Goal: Information Seeking & Learning: Learn about a topic

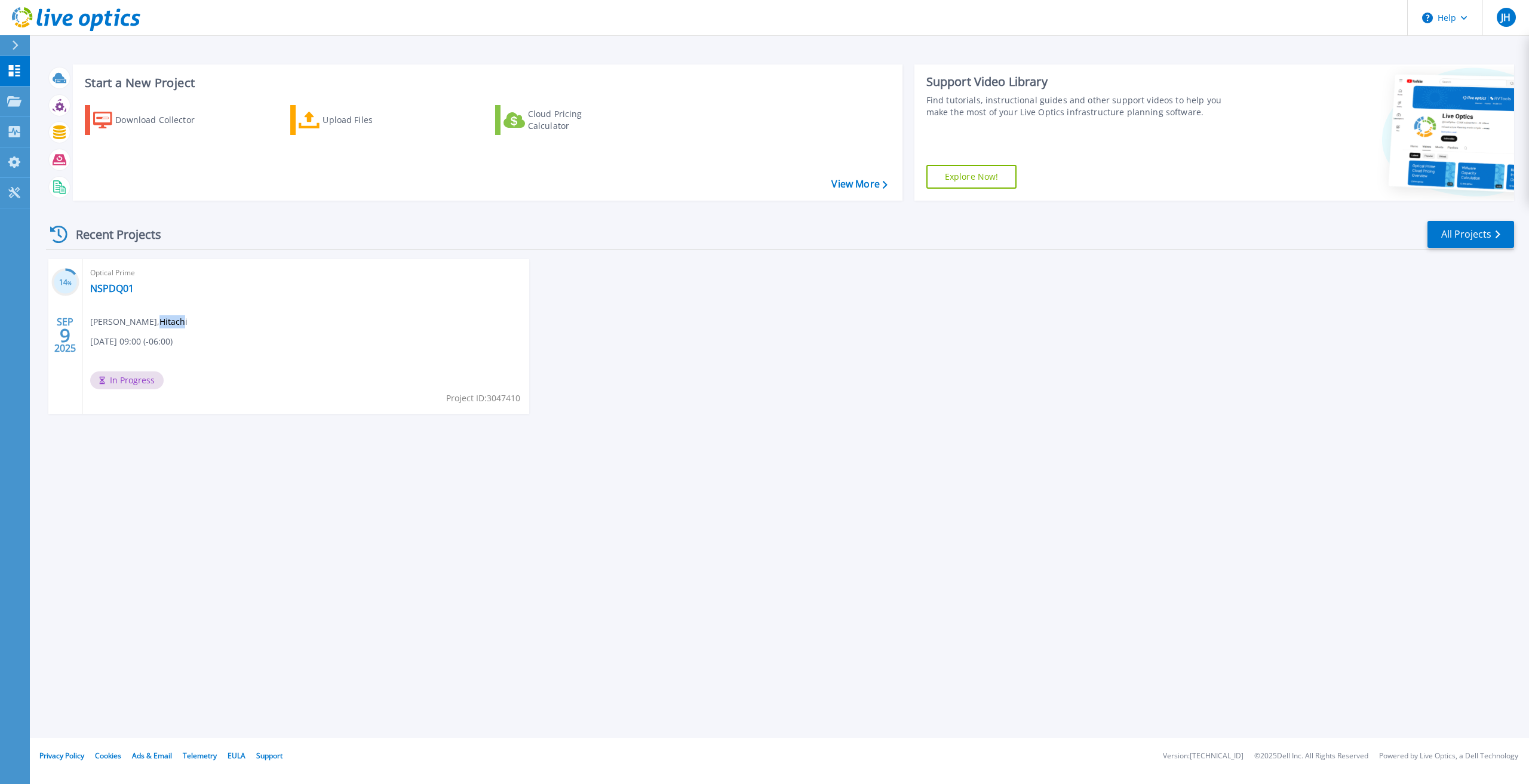
drag, startPoint x: 141, startPoint y: 326, endPoint x: 162, endPoint y: 325, distance: 21.0
click at [162, 325] on span "Jon Harper , Hitachi" at bounding box center [139, 321] width 97 height 13
click at [125, 289] on link "NSPDQ01" at bounding box center [112, 288] width 44 height 12
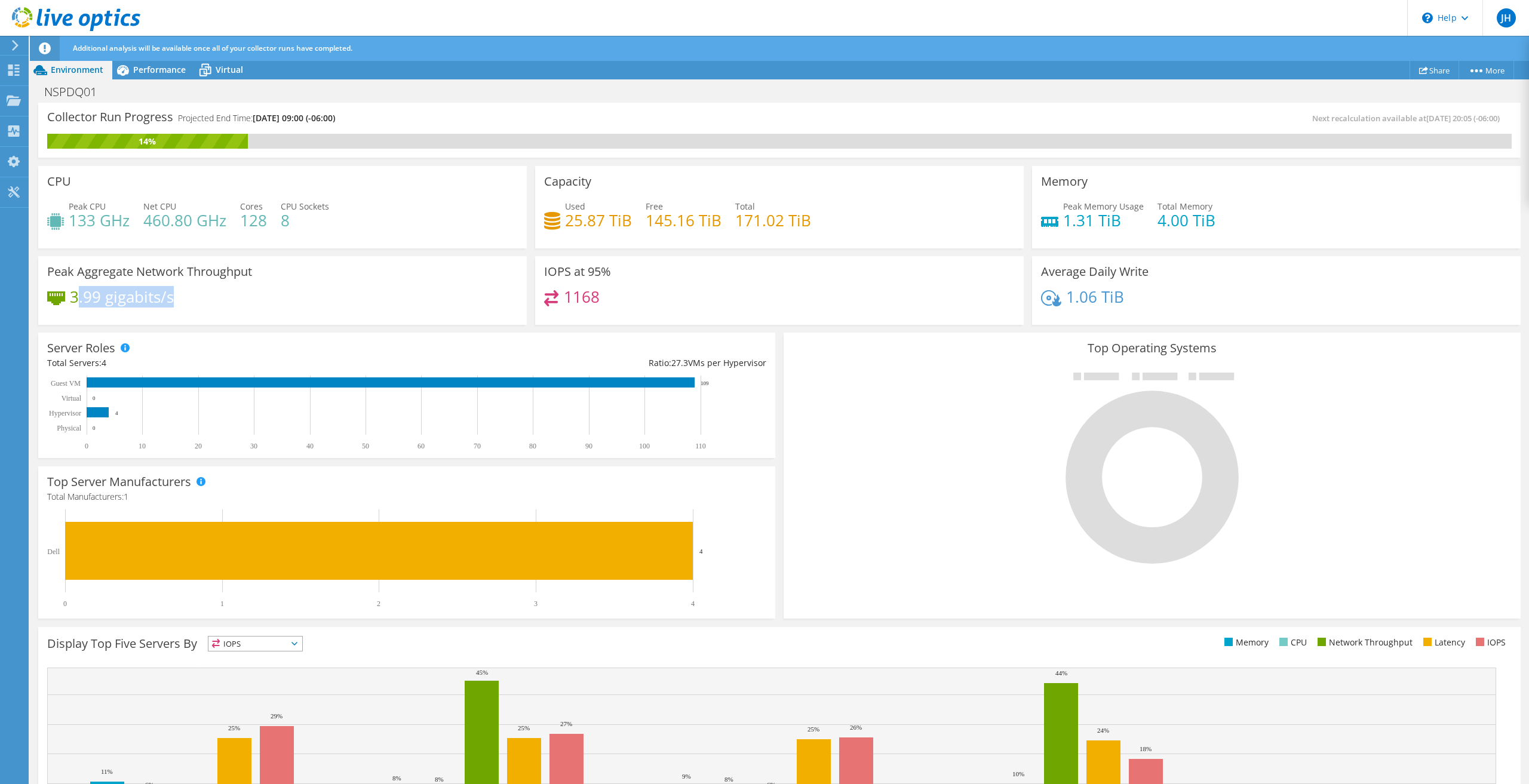
drag, startPoint x: 75, startPoint y: 300, endPoint x: 228, endPoint y: 297, distance: 153.0
click at [228, 297] on div "3.99 gigabits/s" at bounding box center [283, 302] width 471 height 25
click at [228, 297] on div "3.99 gigabits/s" at bounding box center [283, 302] width 471 height 25
drag, startPoint x: 538, startPoint y: 300, endPoint x: 620, endPoint y: 304, distance: 82.1
click at [620, 304] on div "IOPS at 95% 1168" at bounding box center [779, 291] width 488 height 69
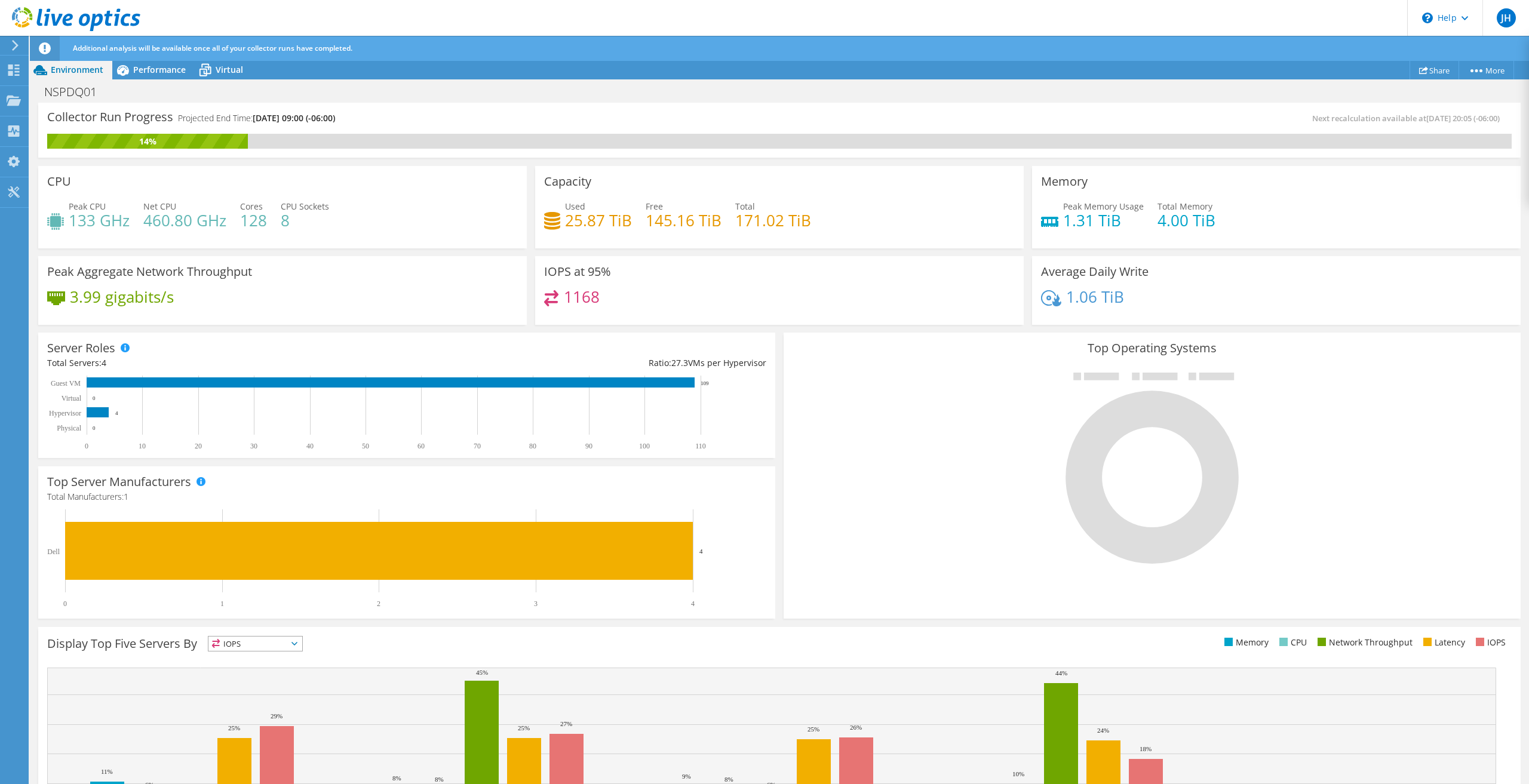
click at [682, 316] on div "IOPS at 95% 1168" at bounding box center [779, 291] width 488 height 69
drag, startPoint x: 1055, startPoint y: 297, endPoint x: 1148, endPoint y: 297, distance: 93.0
click at [1148, 297] on div "1.06 TiB" at bounding box center [1276, 302] width 471 height 25
drag, startPoint x: 543, startPoint y: 225, endPoint x: 812, endPoint y: 222, distance: 269.0
click at [812, 222] on div "Used 25.87 TiB Free 145.16 TiB Total 171.02 TiB" at bounding box center [779, 220] width 471 height 39
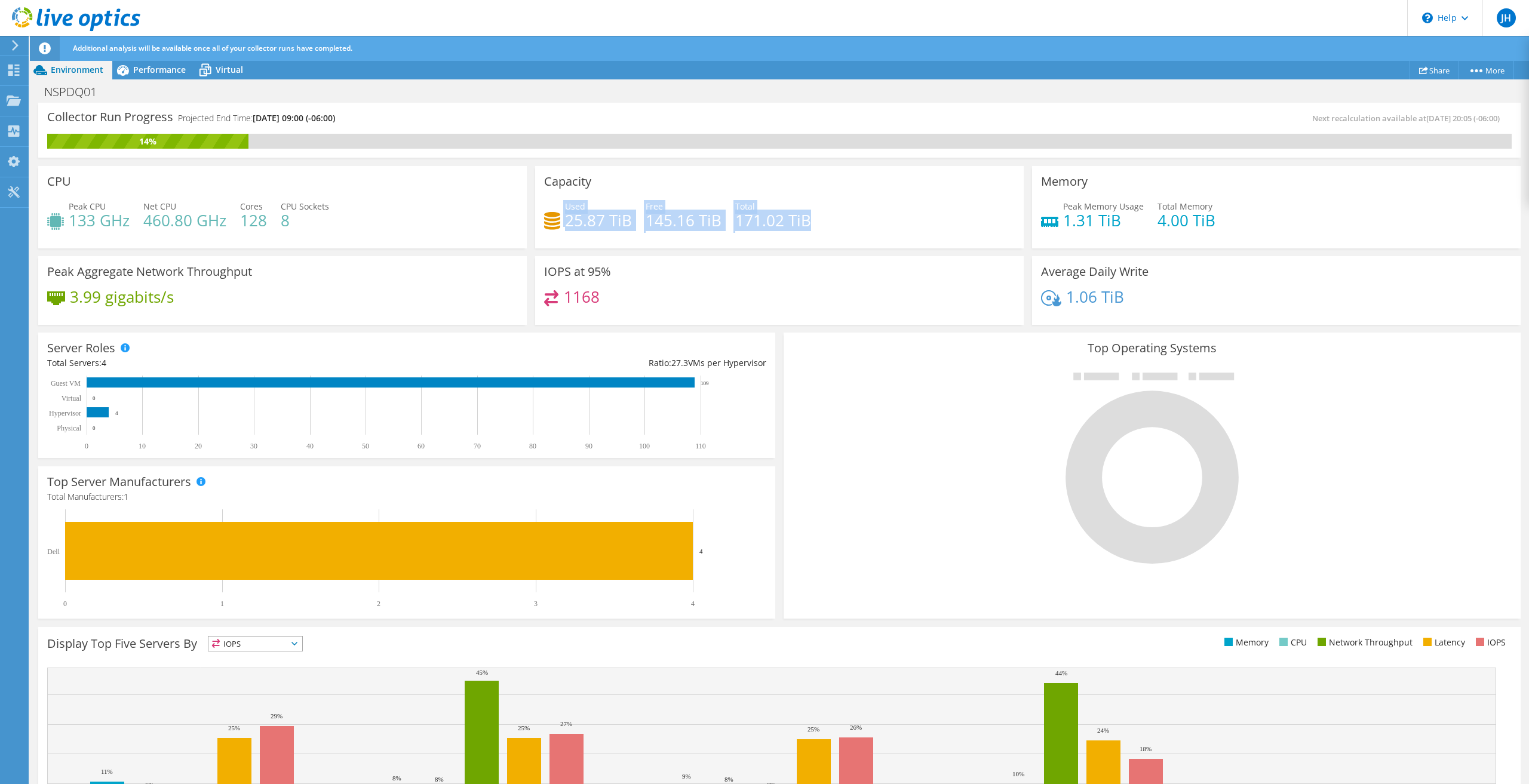
click at [600, 223] on h4 "25.87 TiB" at bounding box center [598, 220] width 67 height 13
drag, startPoint x: 662, startPoint y: 223, endPoint x: 677, endPoint y: 223, distance: 15.0
click at [662, 222] on h4 "145.16 TiB" at bounding box center [683, 220] width 76 height 13
click at [909, 230] on div "Used 25.87 TiB Free 145.16 TiB Total 171.02 TiB" at bounding box center [779, 220] width 471 height 39
click at [18, 78] on div at bounding box center [14, 71] width 14 height 13
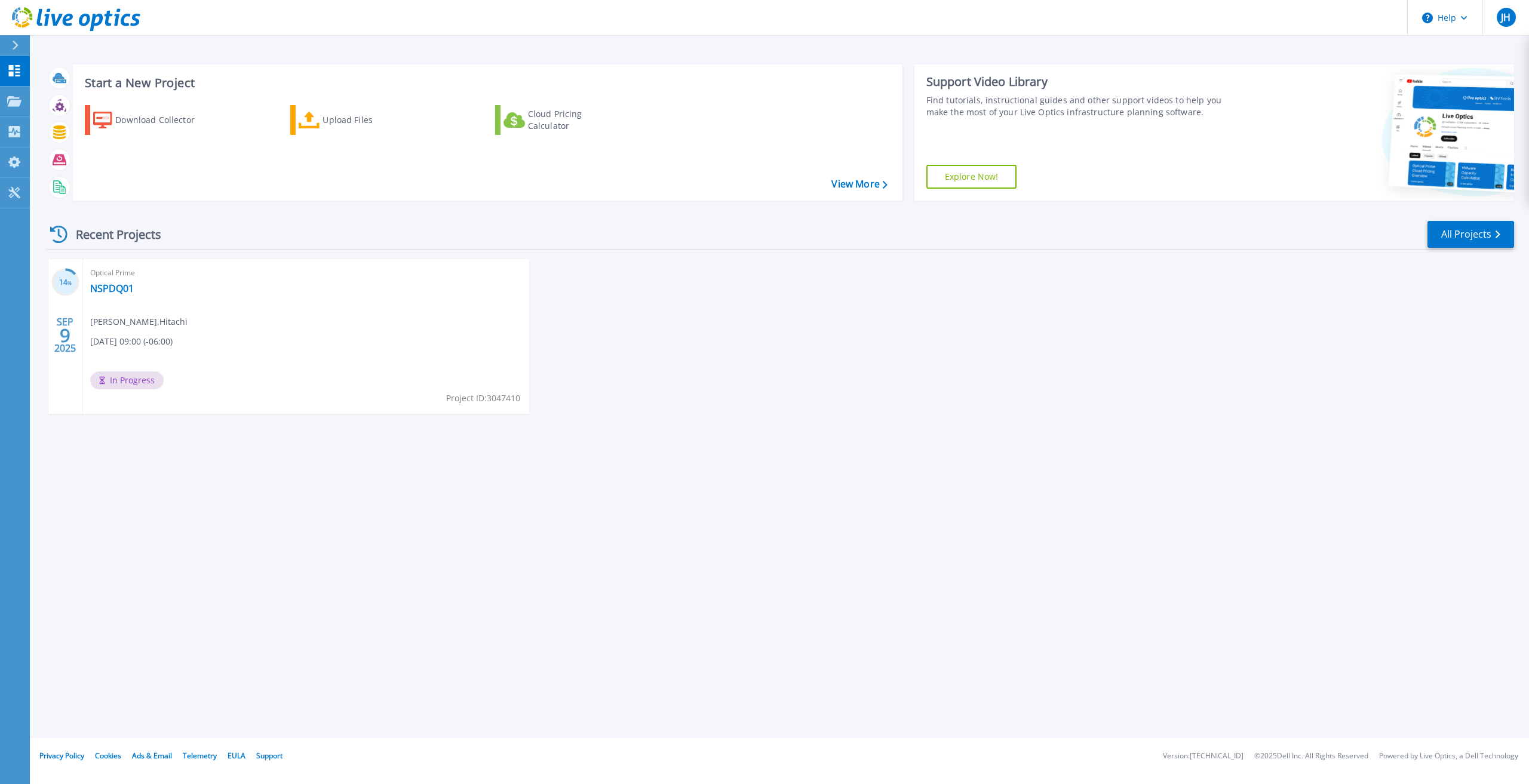
click at [20, 41] on div at bounding box center [20, 45] width 19 height 20
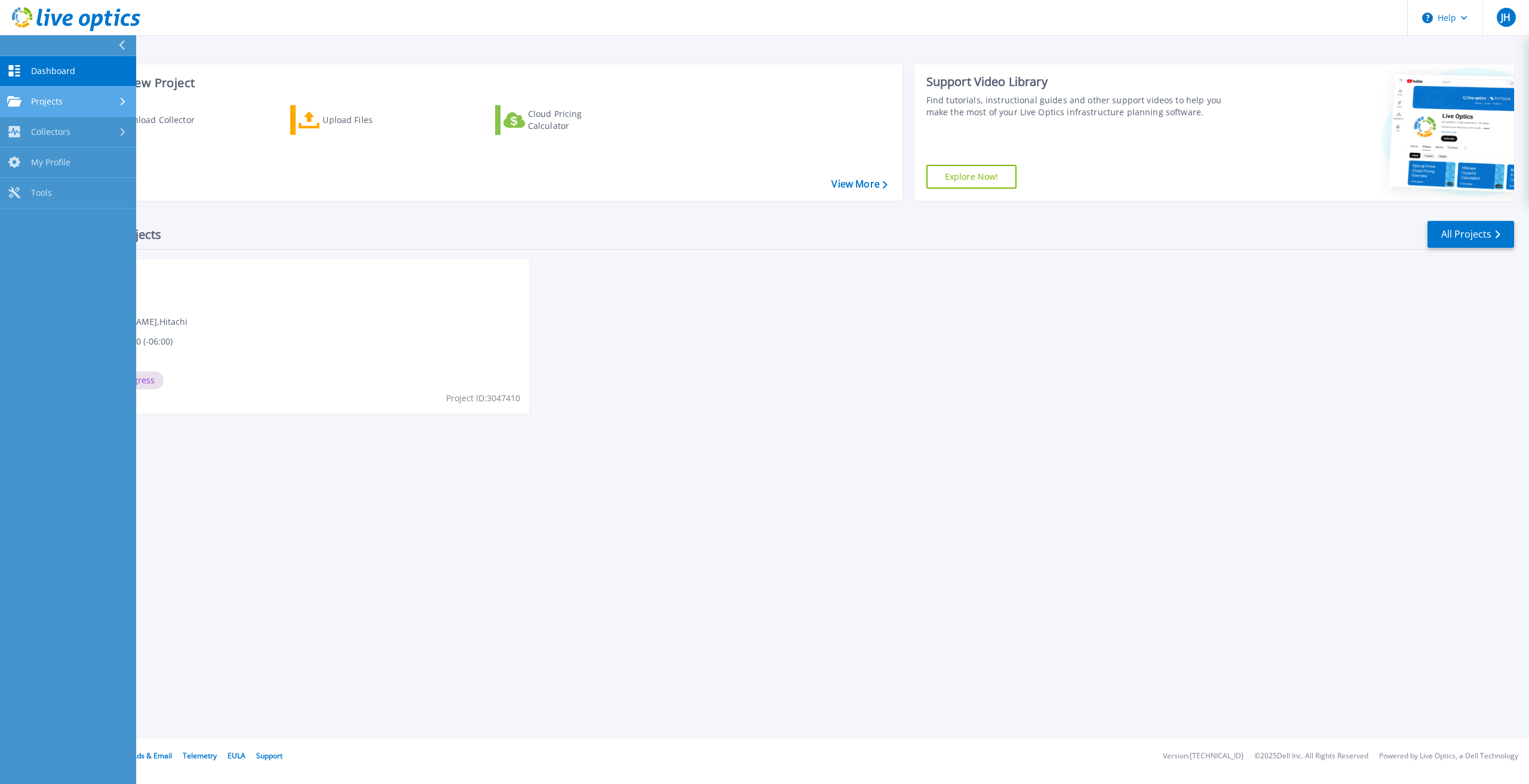
click at [75, 92] on link "Projects Projects" at bounding box center [68, 102] width 136 height 30
click at [111, 129] on link "Search Projects" at bounding box center [68, 132] width 136 height 30
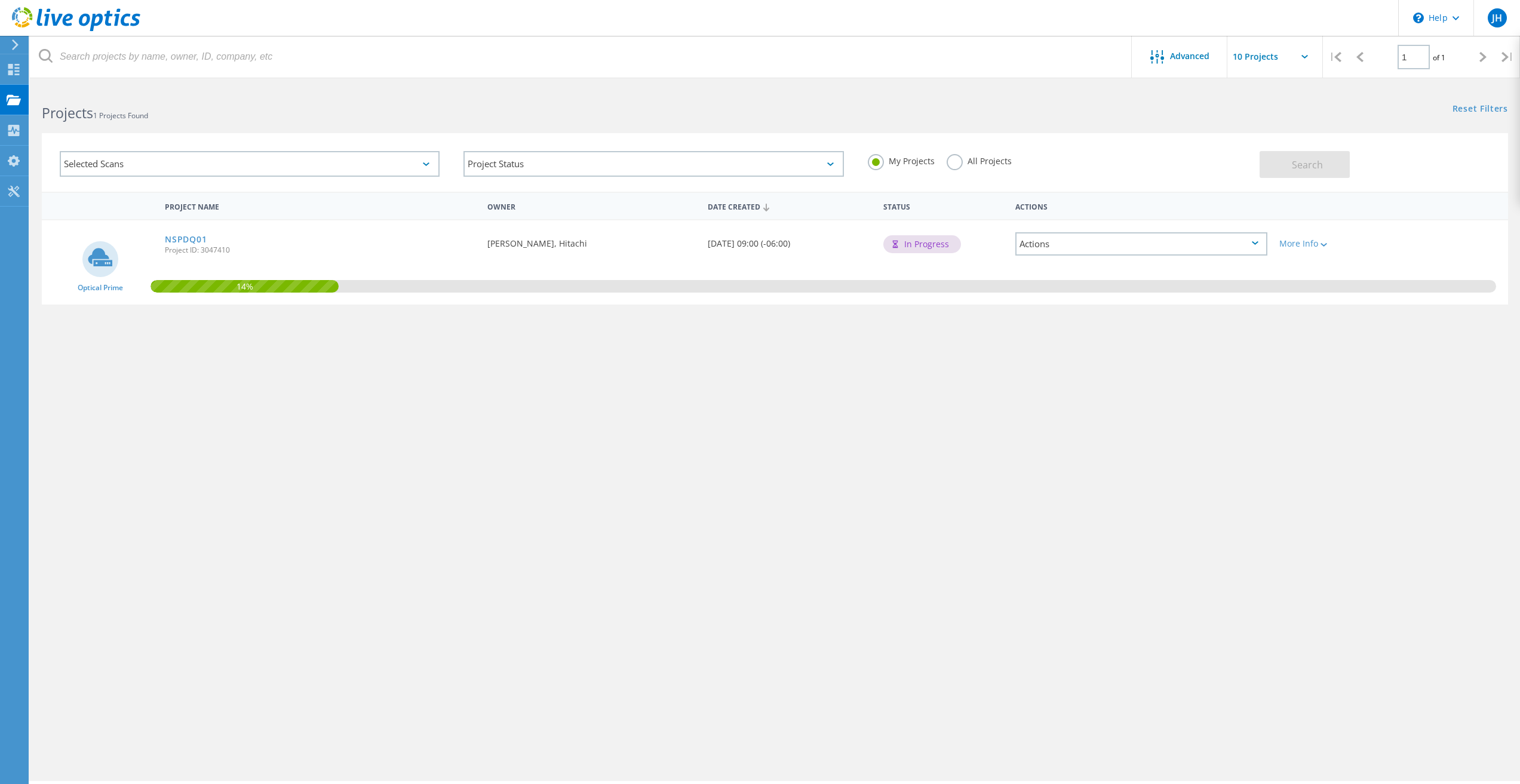
click at [292, 352] on div "Project Name Owner Date Created Status Actions Optical Prime NSPDQ01 Project ID…" at bounding box center [775, 346] width 1466 height 310
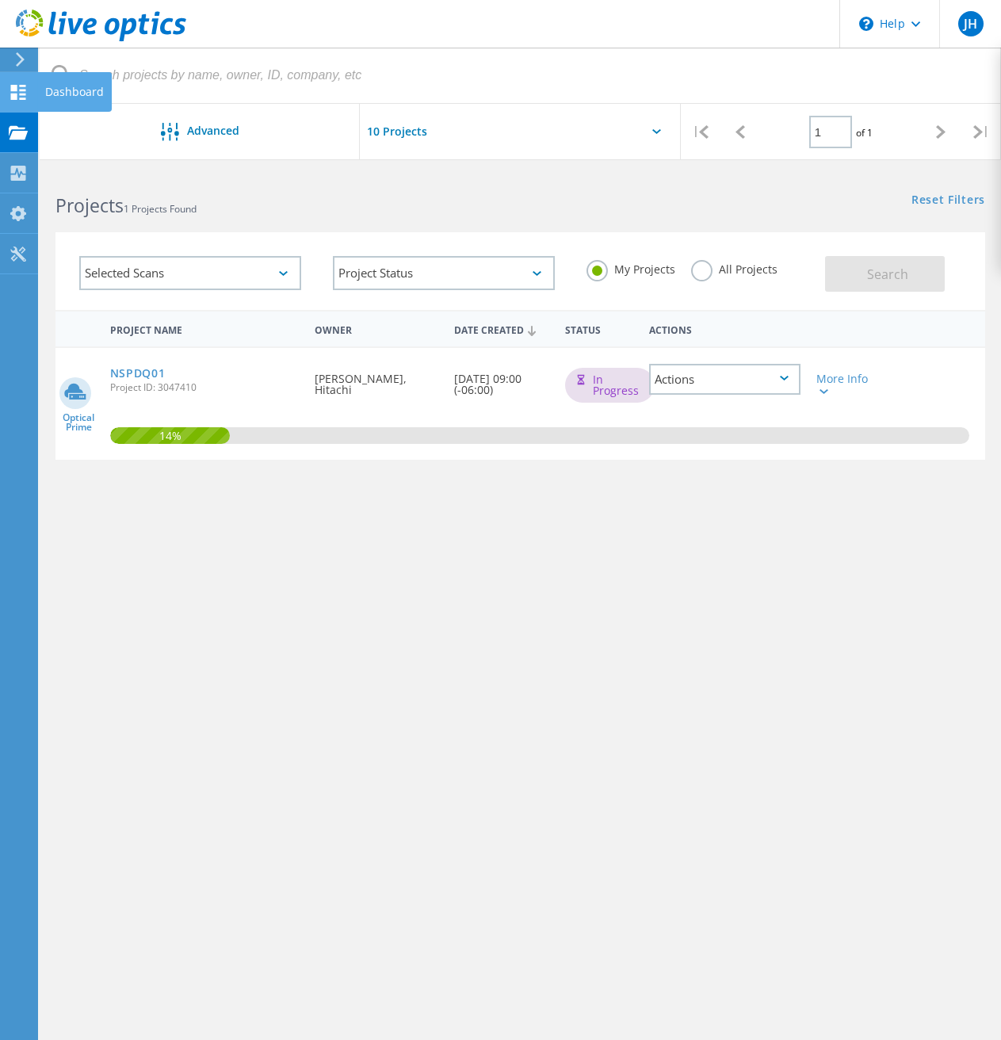
click at [16, 95] on use at bounding box center [18, 92] width 15 height 15
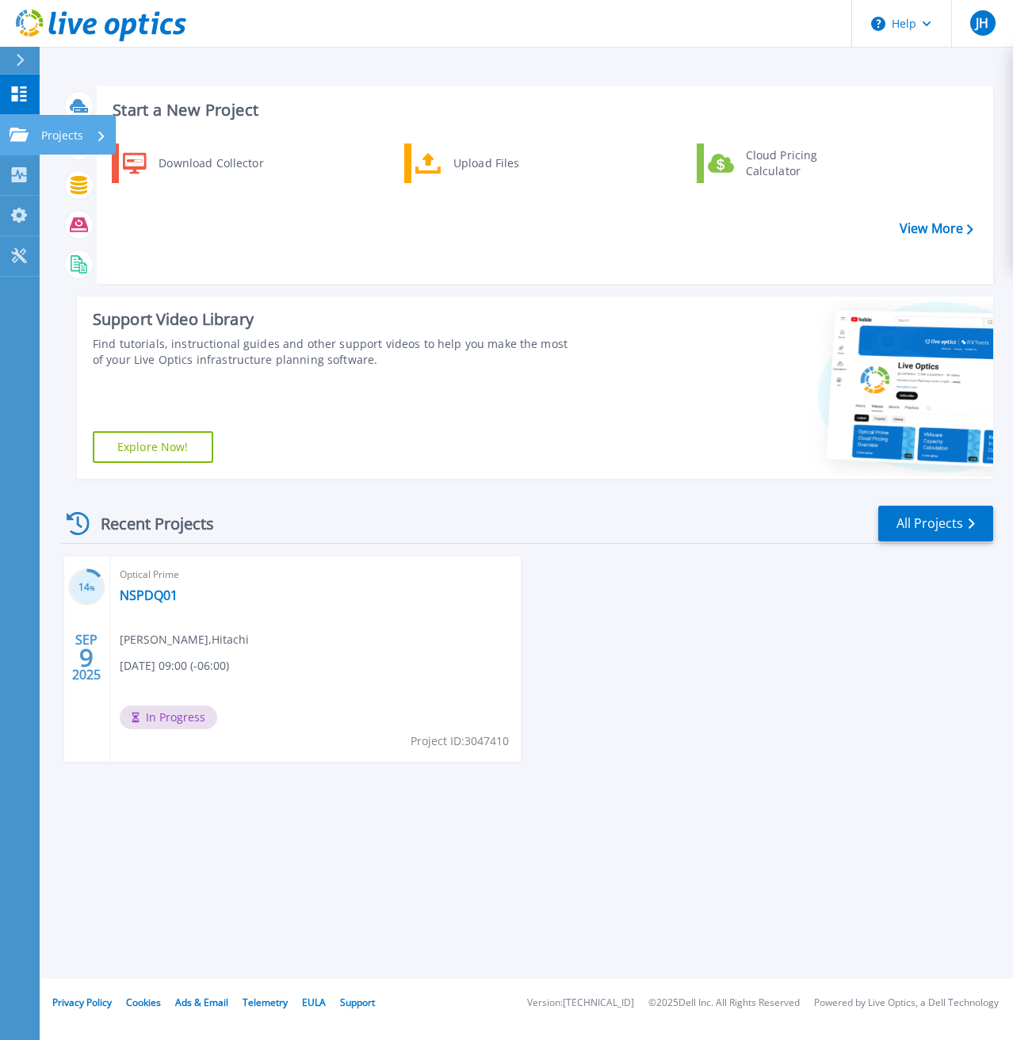
click at [21, 116] on link "Projects Projects" at bounding box center [20, 135] width 40 height 40
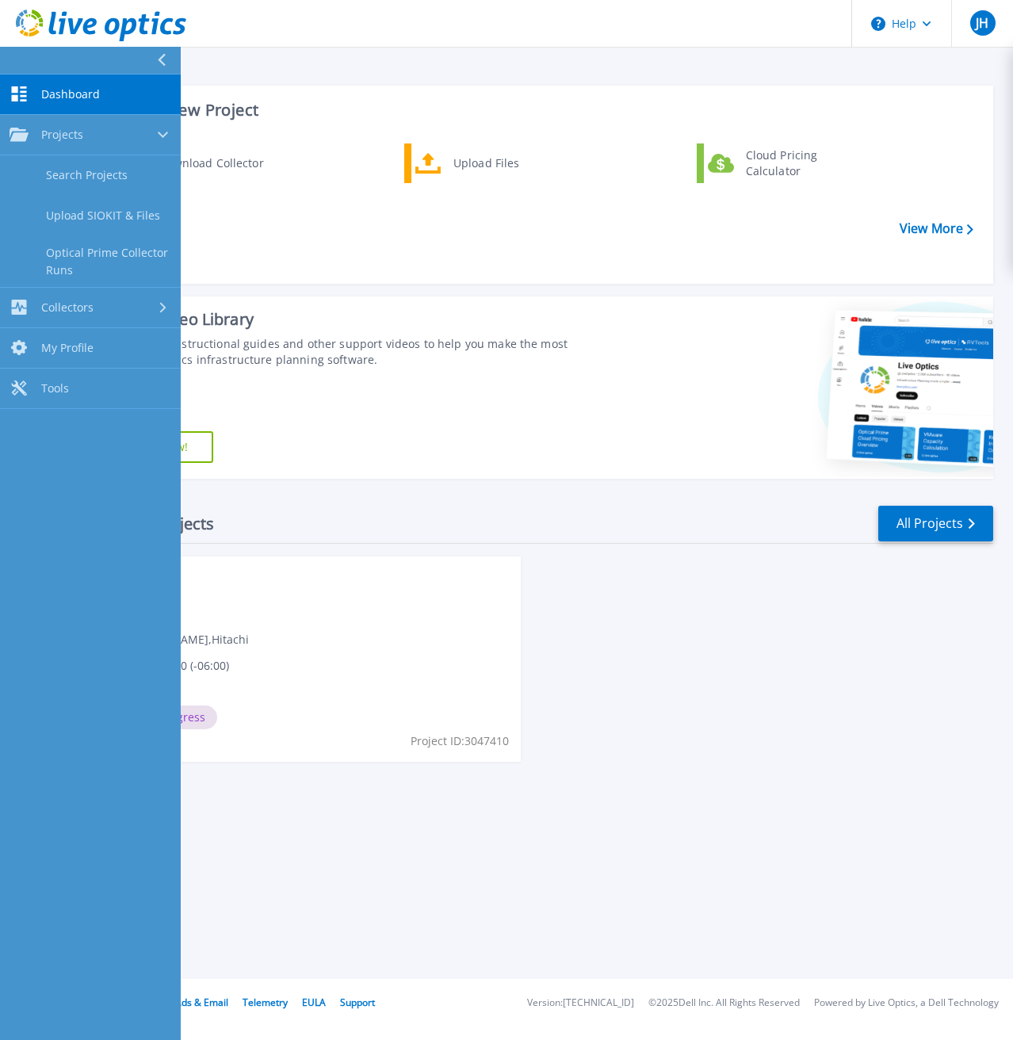
click at [644, 610] on div "14 % [DATE] Optical Prime NSPDQ01 [PERSON_NAME] , Hitachi [DATE] 09:00 (-06:00)…" at bounding box center [520, 674] width 945 height 237
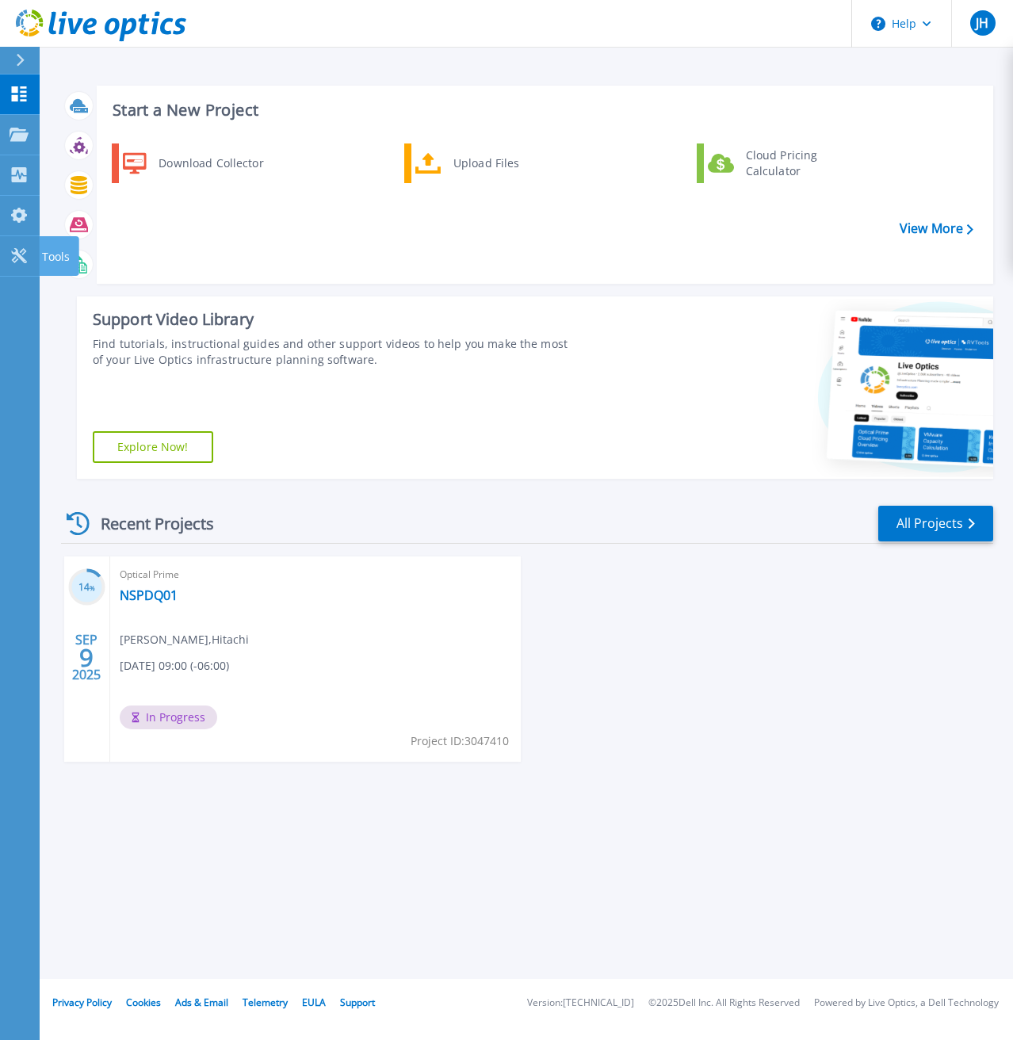
click at [23, 57] on icon at bounding box center [20, 60] width 9 height 13
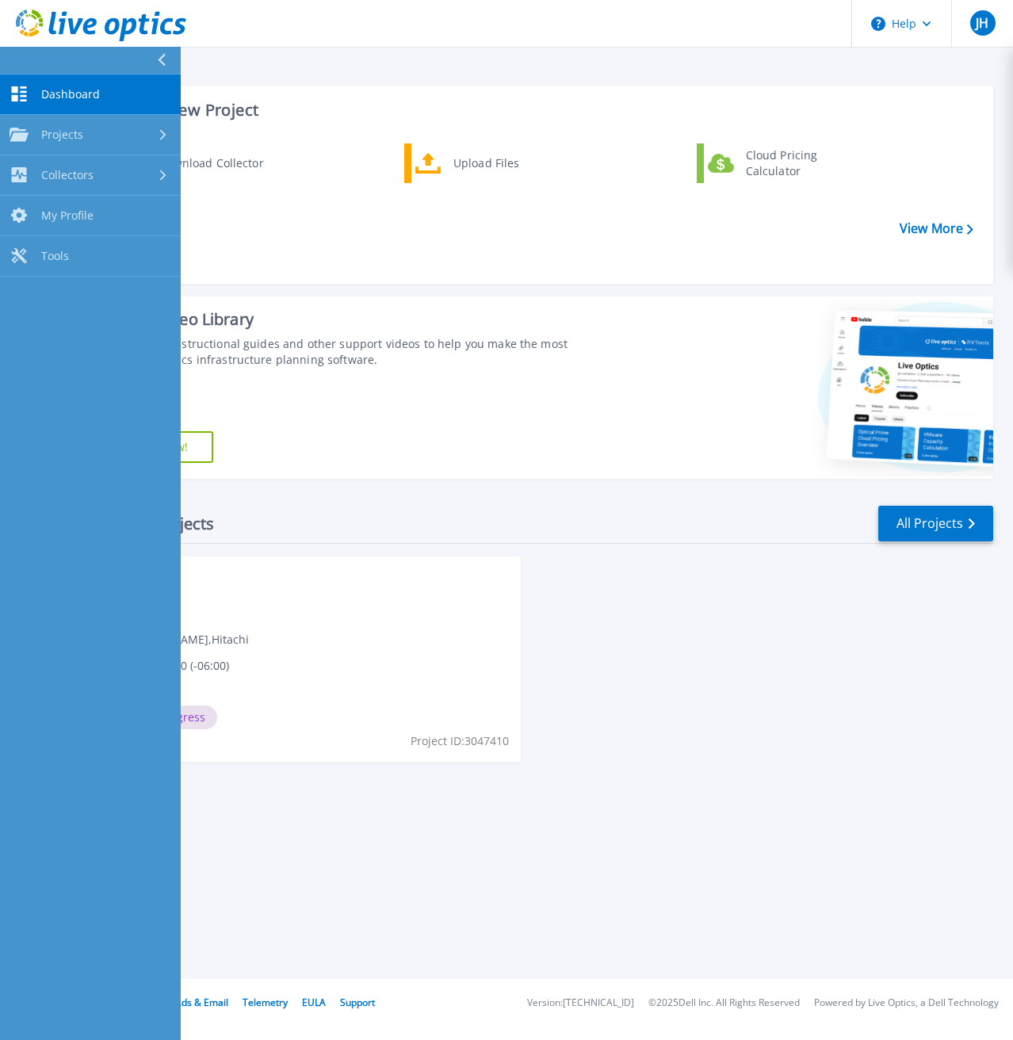
click at [23, 58] on button at bounding box center [90, 61] width 181 height 28
